Goal: Obtain resource: Download file/media

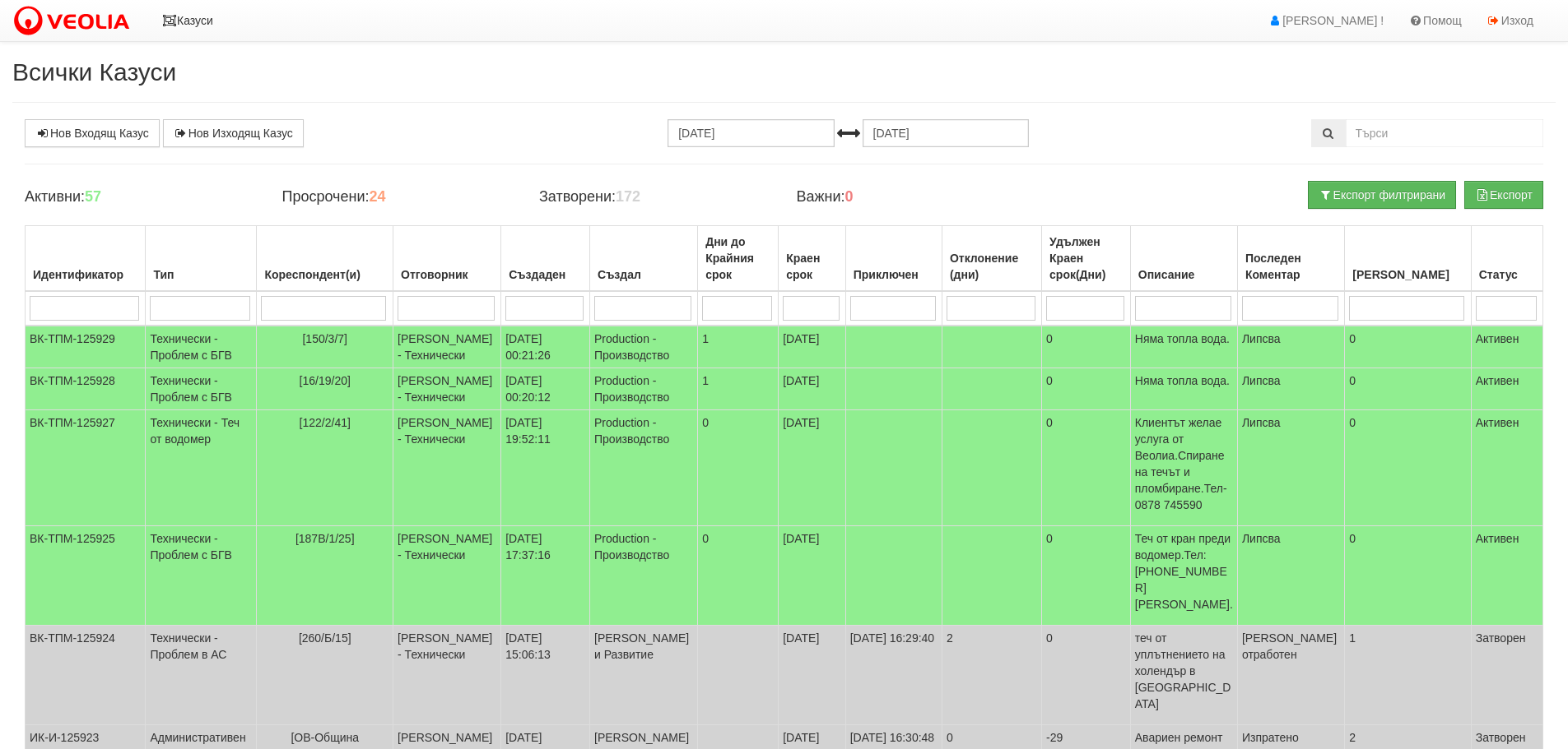
click at [168, 14] on link "Казуси" at bounding box center [187, 21] width 76 height 41
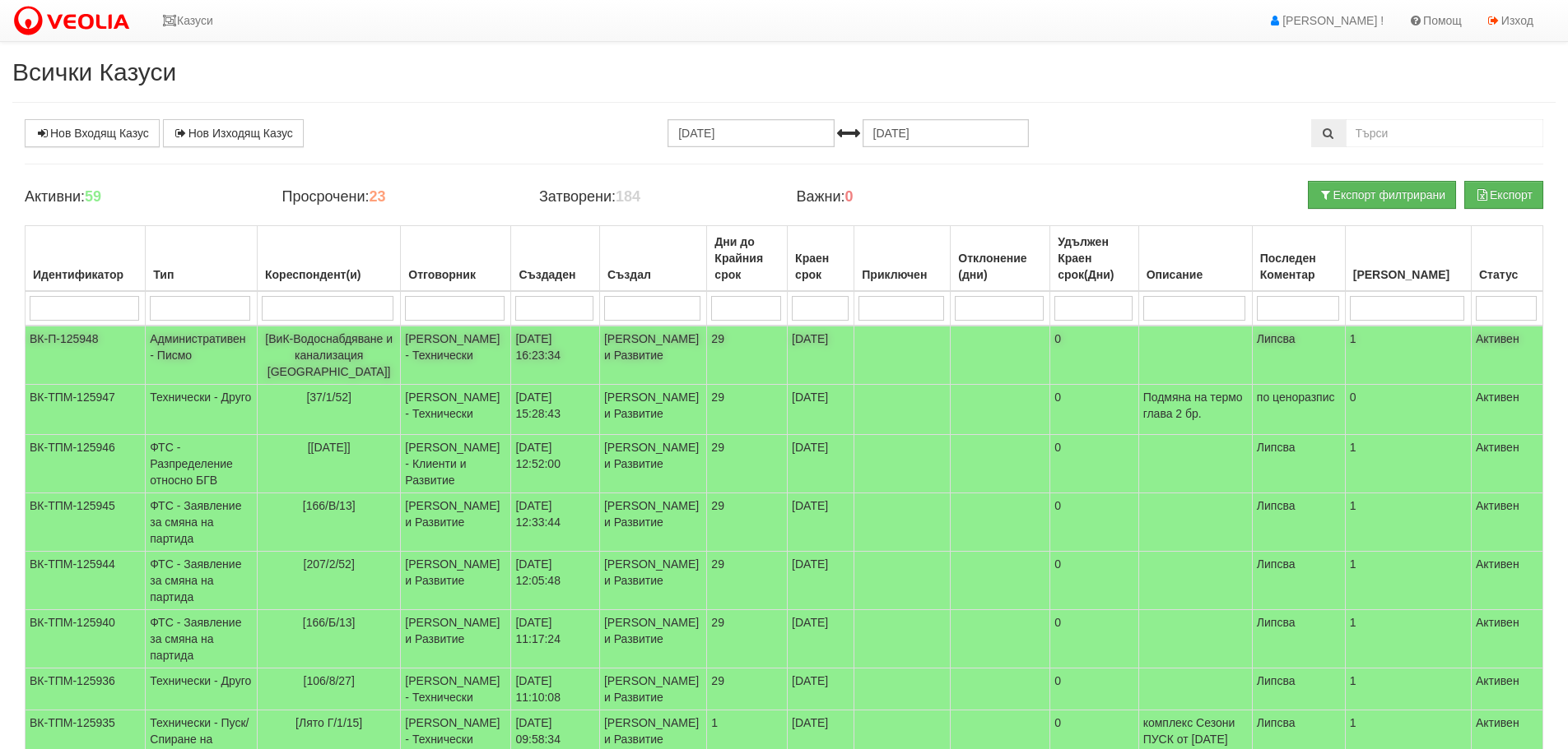
click at [63, 331] on td "ВК-П-125948" at bounding box center [86, 355] width 120 height 59
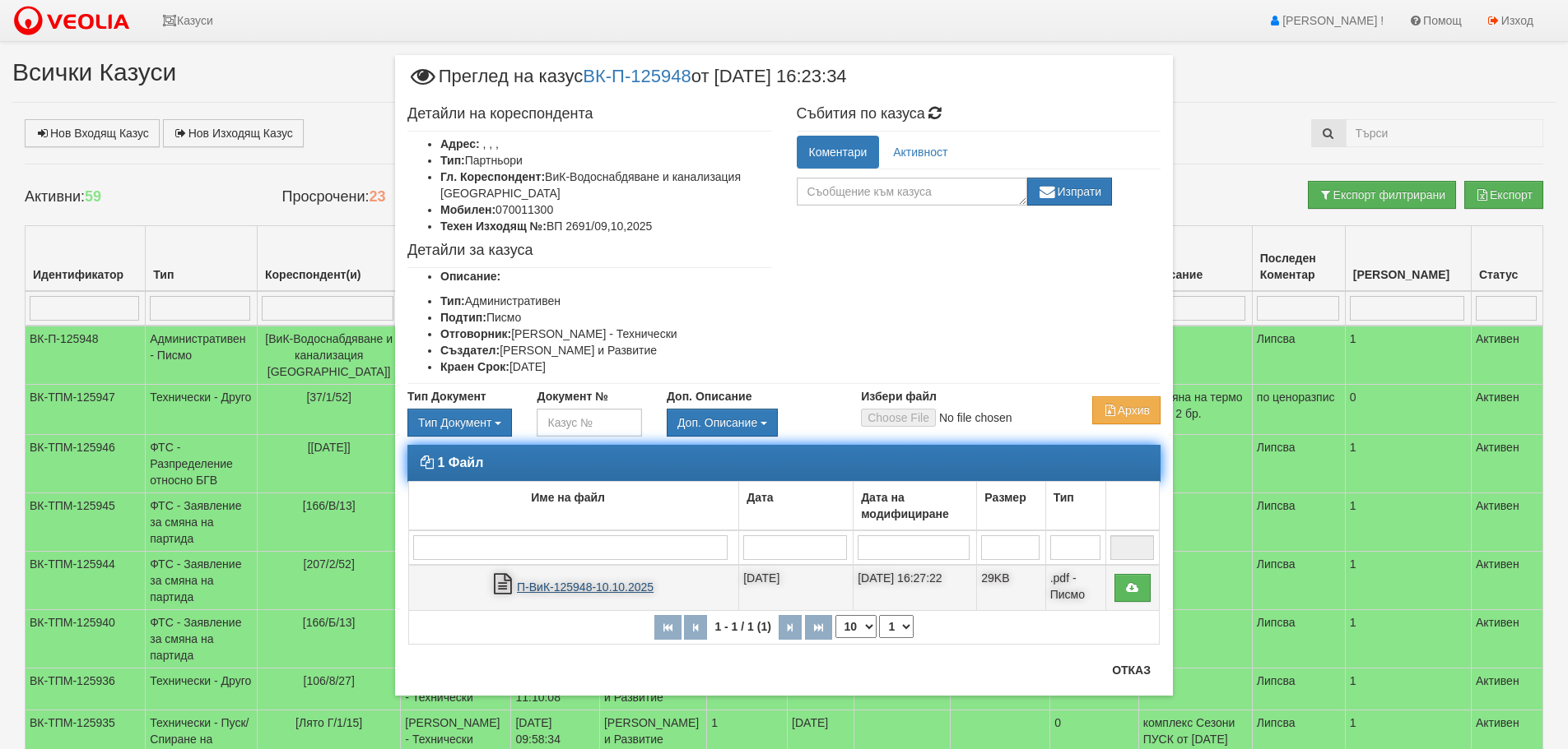
click at [577, 584] on link "П-ВиК-125948-10.10.2025" at bounding box center [585, 587] width 136 height 13
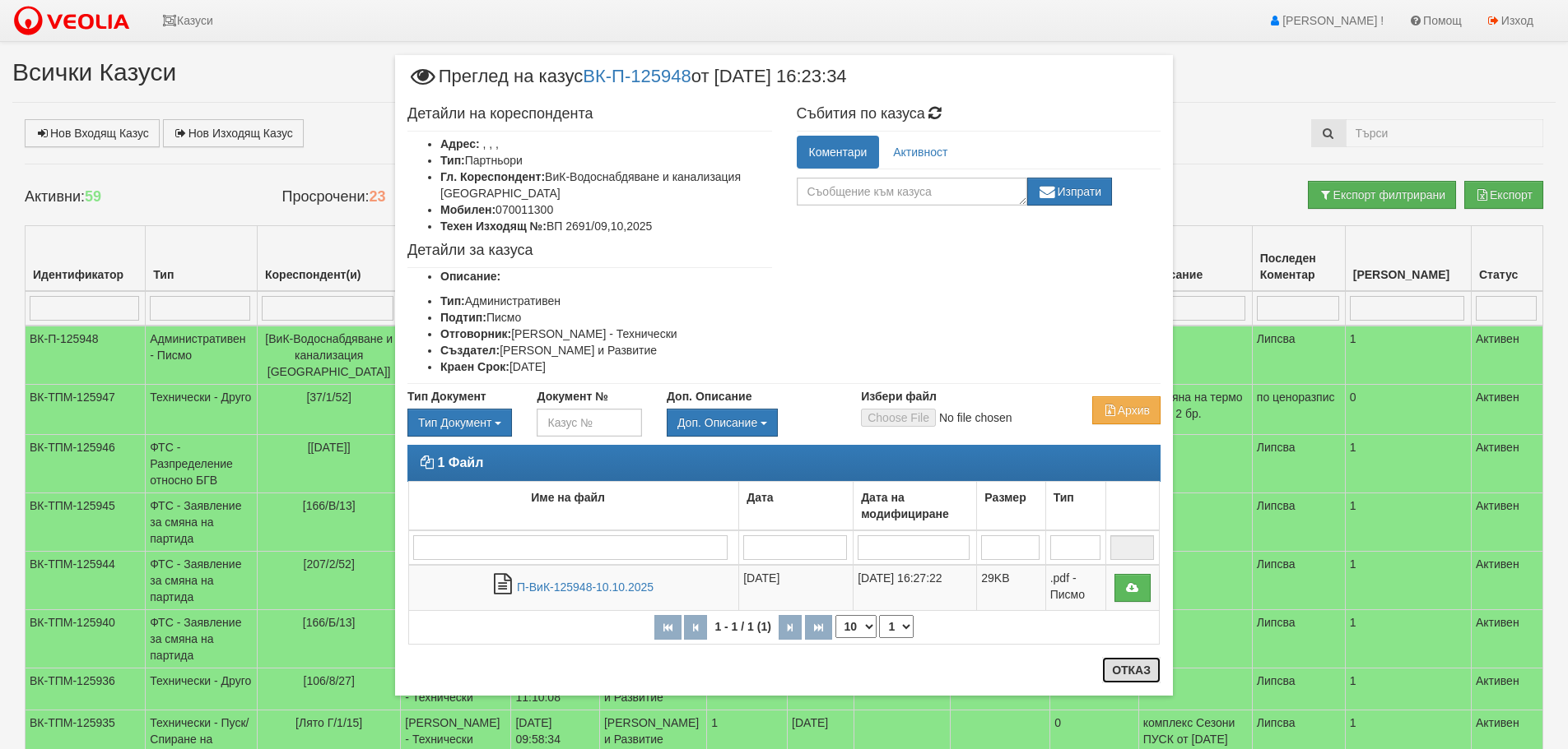
click at [1137, 668] on button "Отказ" at bounding box center [1131, 670] width 58 height 26
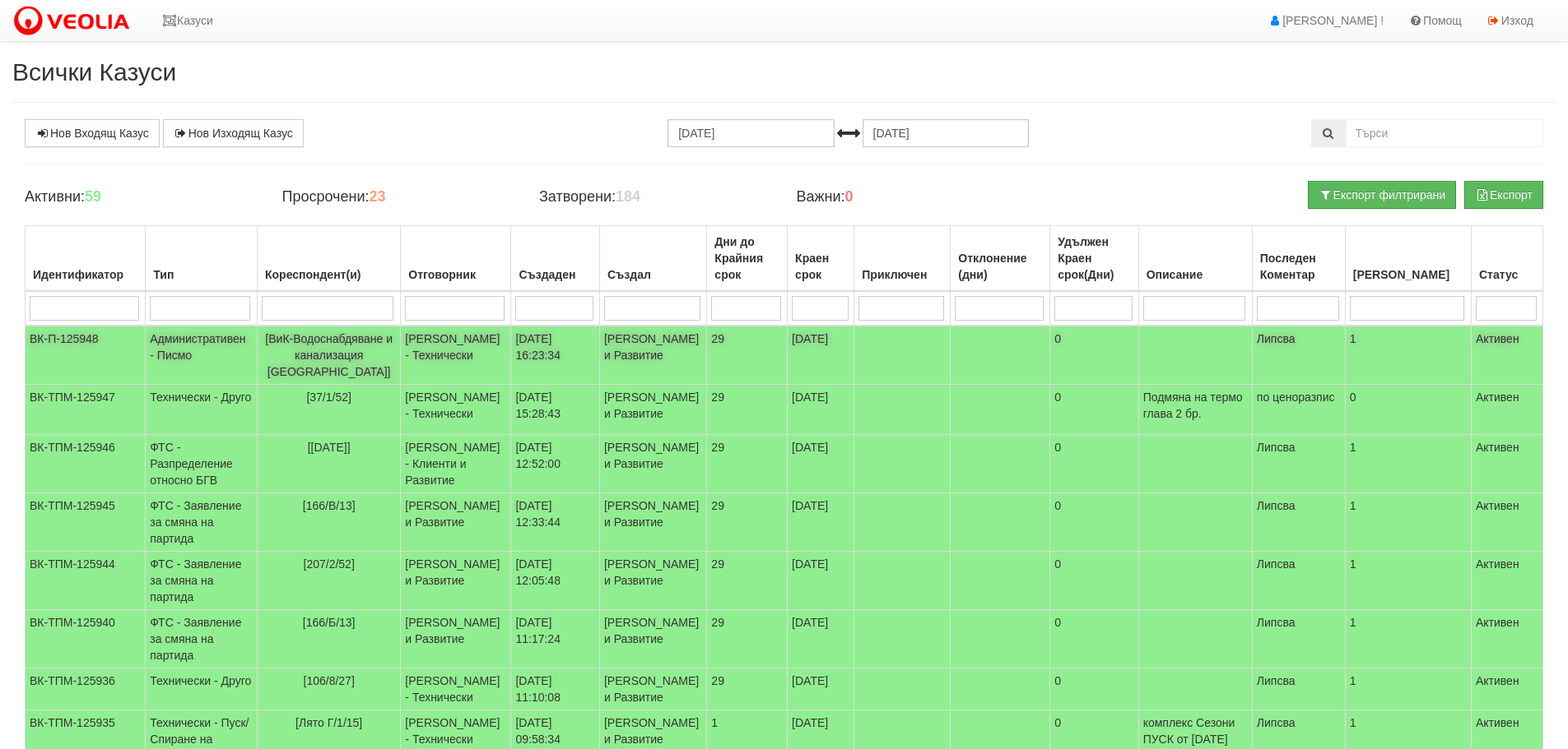
click at [77, 332] on td "ВК-П-125948" at bounding box center [86, 355] width 120 height 59
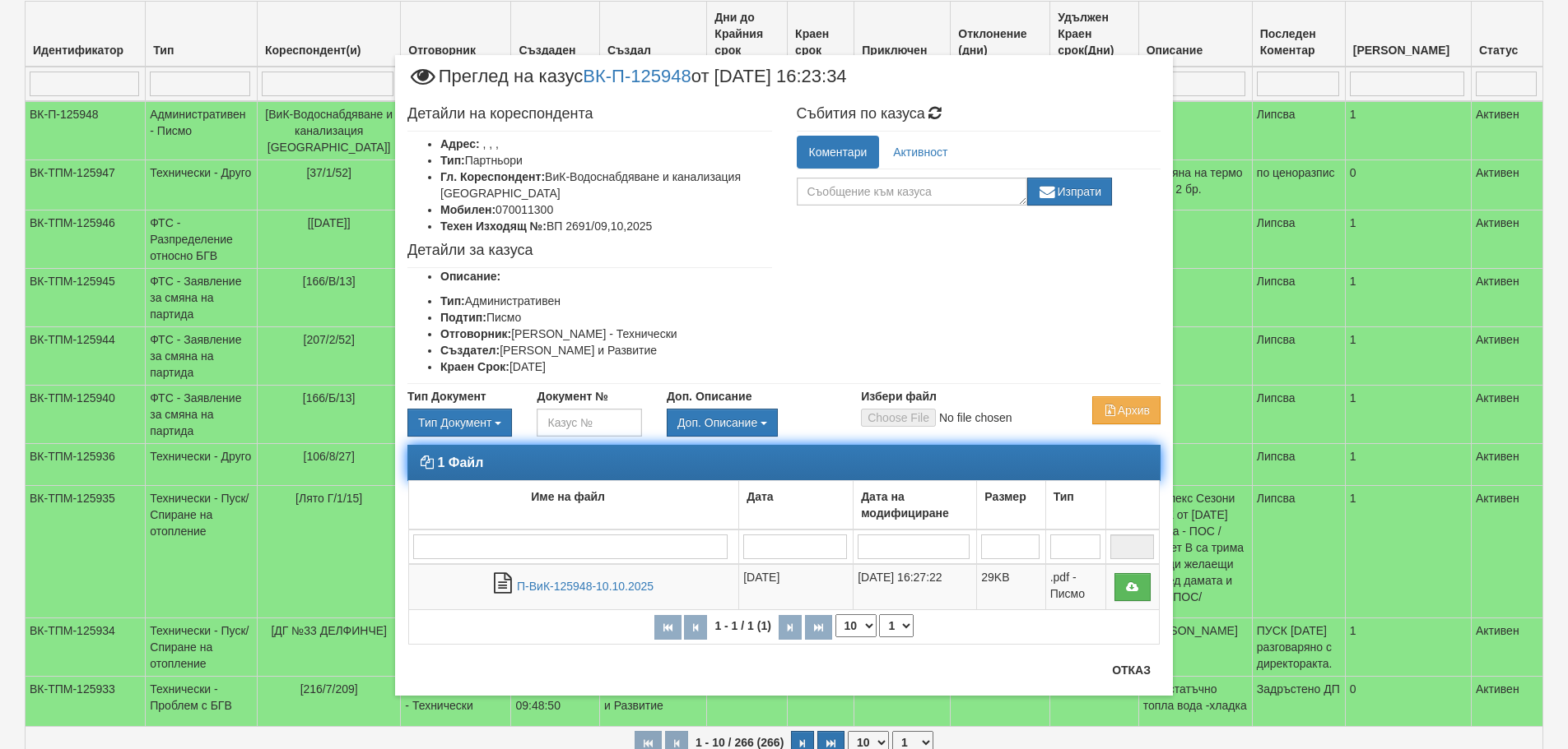
scroll to position [247, 0]
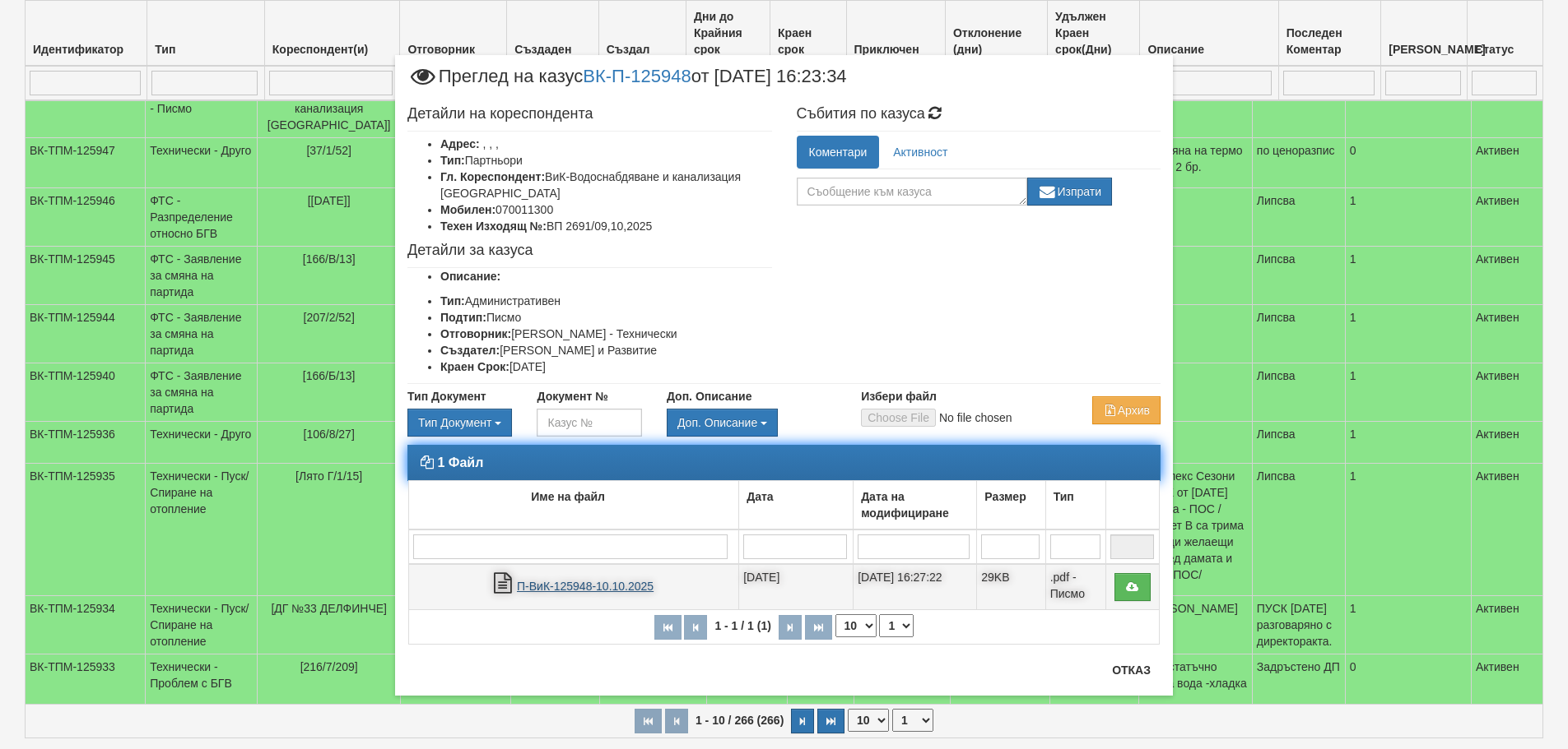
click at [564, 586] on link "П-ВиК-125948-10.10.2025" at bounding box center [585, 586] width 136 height 13
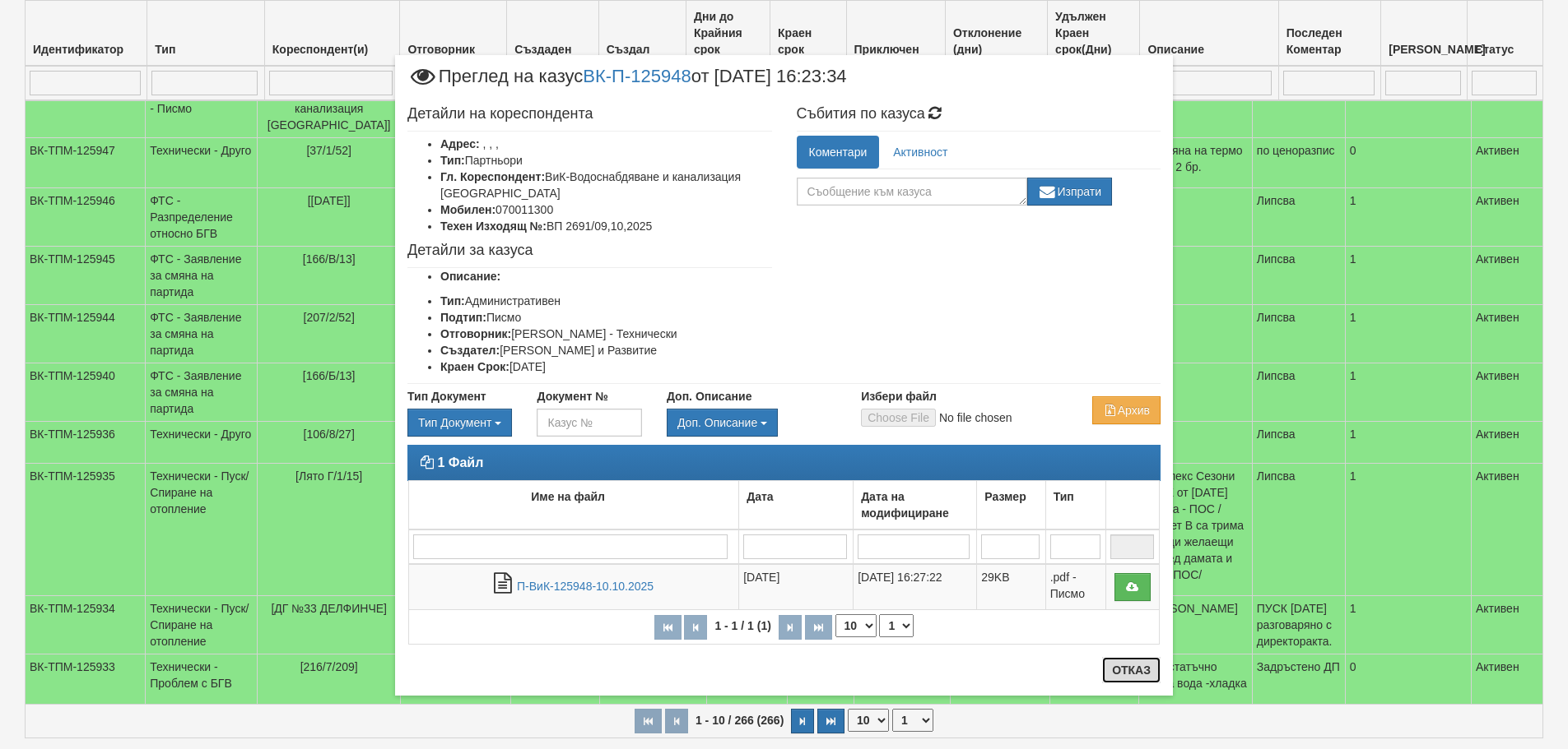
click at [1141, 664] on button "Отказ" at bounding box center [1131, 670] width 58 height 26
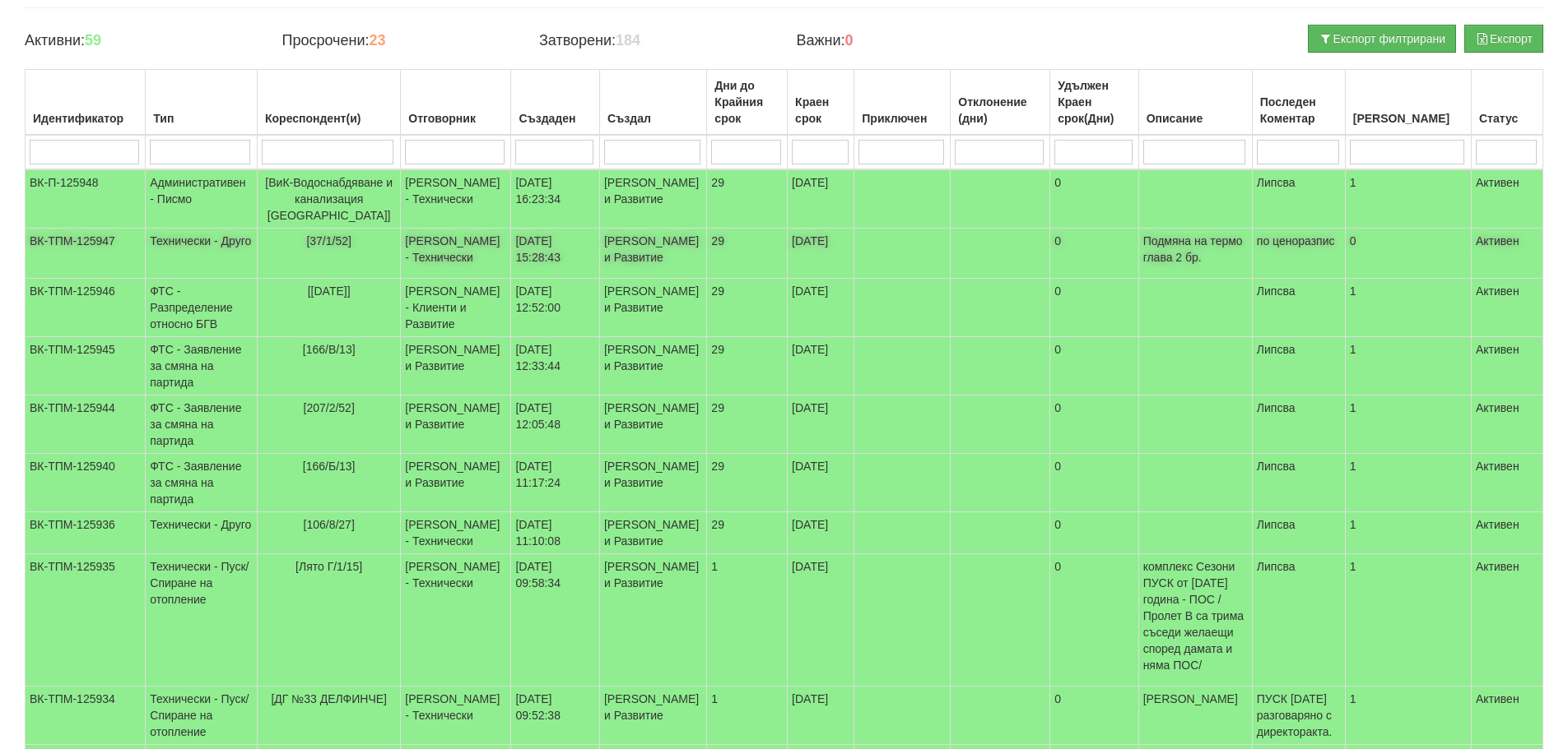
scroll to position [0, 0]
